Goal: Task Accomplishment & Management: Use online tool/utility

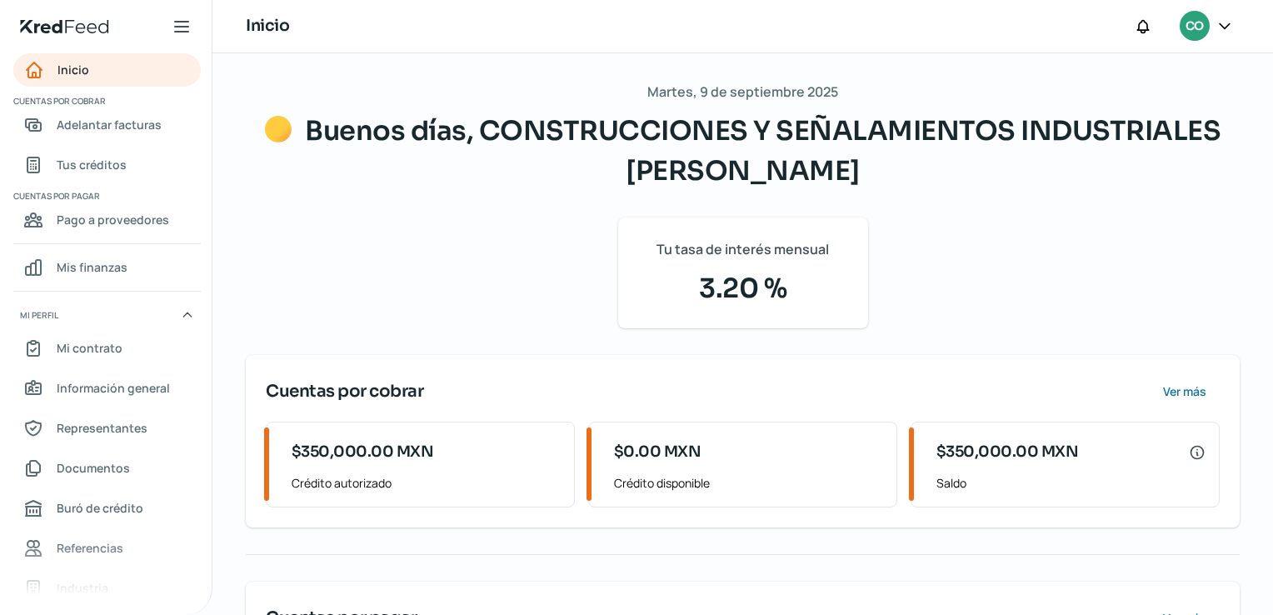
drag, startPoint x: 1264, startPoint y: 165, endPoint x: 1244, endPoint y: 337, distance: 173.7
click at [1244, 337] on div "[DATE] Buenos días, CONSTRUCCIONES Y SEÑALAMIENTOS INDUSTRIALES [PERSON_NAME] T…" at bounding box center [742, 416] width 1060 height 727
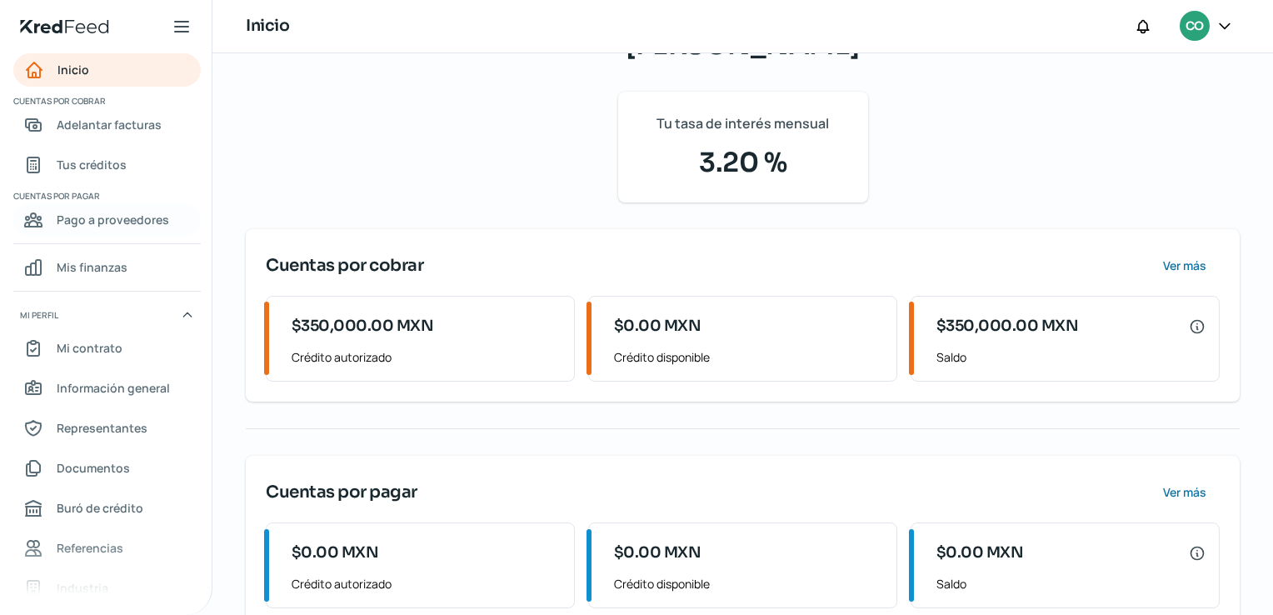
click at [121, 227] on span "Pago a proveedores" at bounding box center [113, 219] width 112 height 21
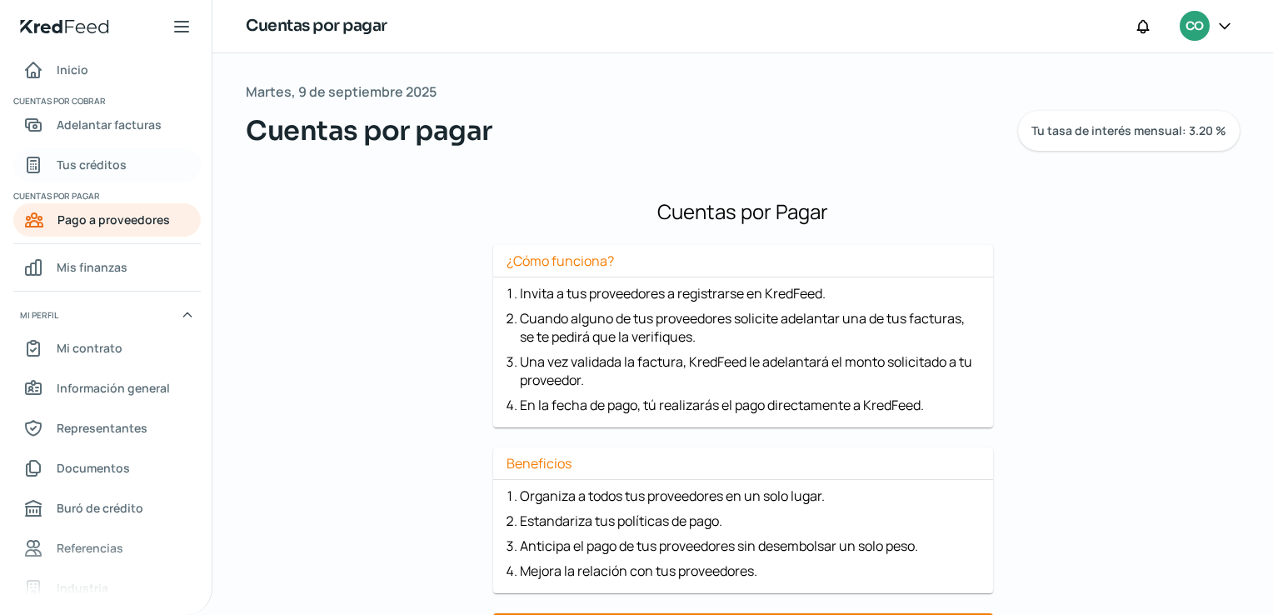
drag, startPoint x: 121, startPoint y: 227, endPoint x: 107, endPoint y: 168, distance: 60.6
click at [107, 168] on span "Tus créditos" at bounding box center [92, 164] width 70 height 21
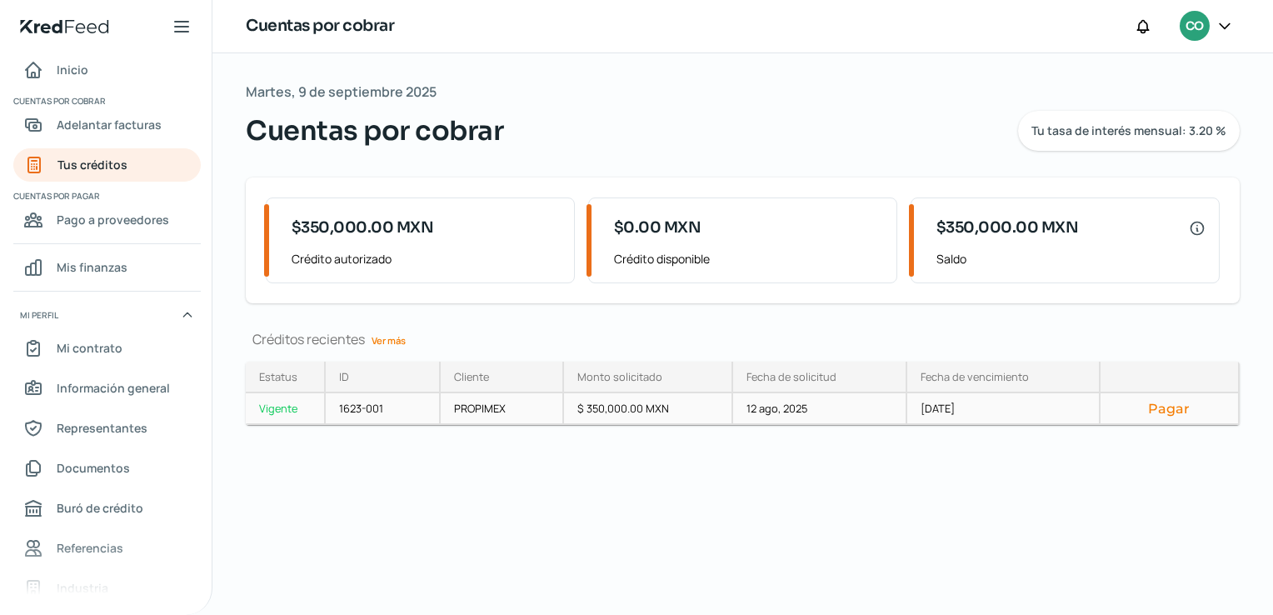
click at [1185, 416] on div "Pagar" at bounding box center [1169, 409] width 139 height 32
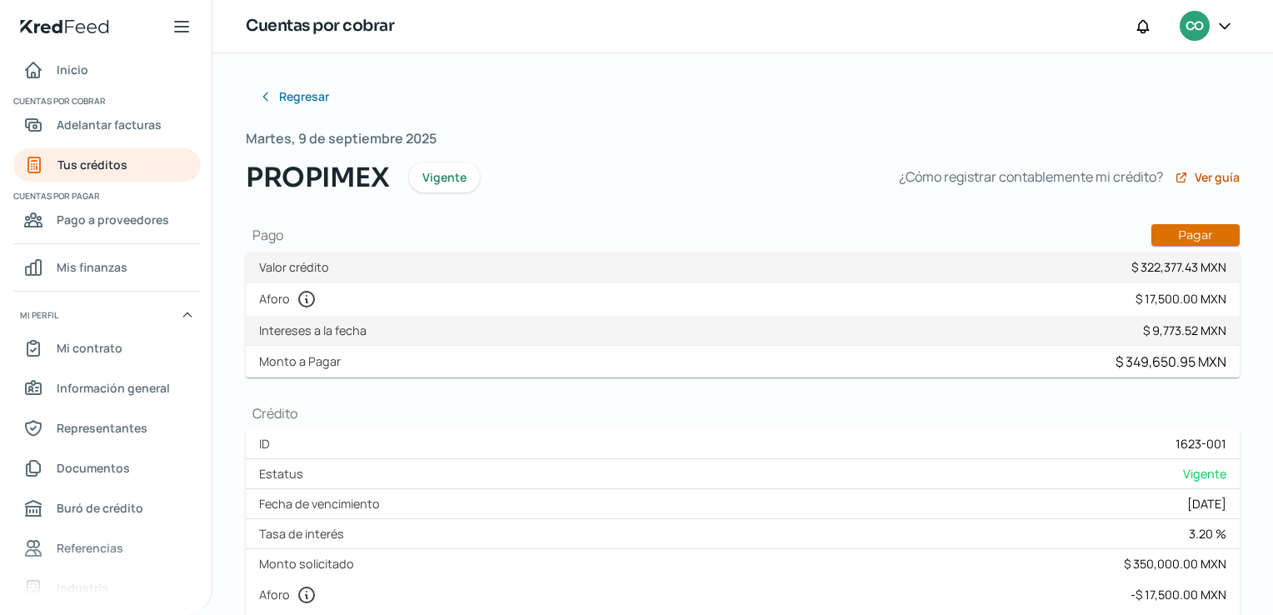
click at [1204, 237] on button "Pagar" at bounding box center [1195, 235] width 88 height 22
